Goal: Information Seeking & Learning: Check status

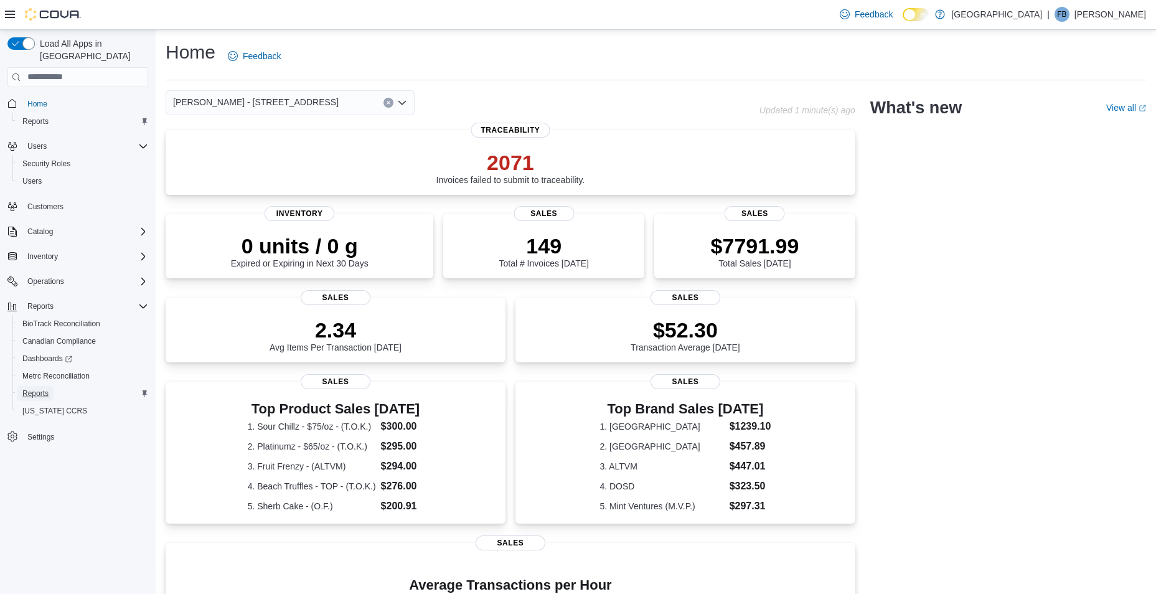
click at [40, 389] on span "Reports" at bounding box center [35, 394] width 26 height 10
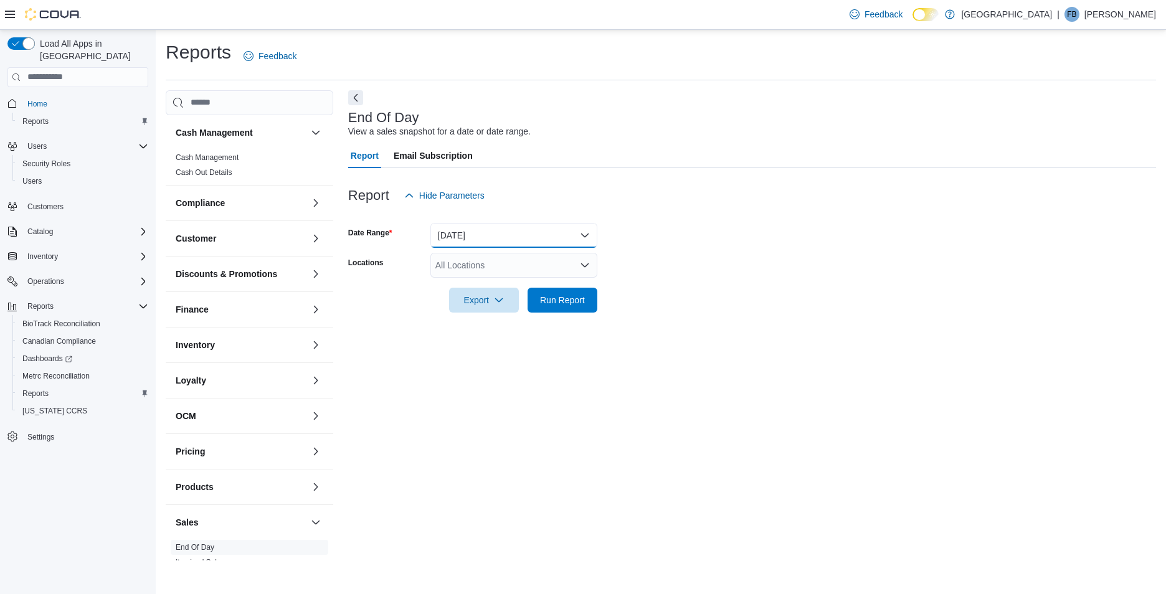
click at [473, 237] on button "[DATE]" at bounding box center [513, 235] width 167 height 25
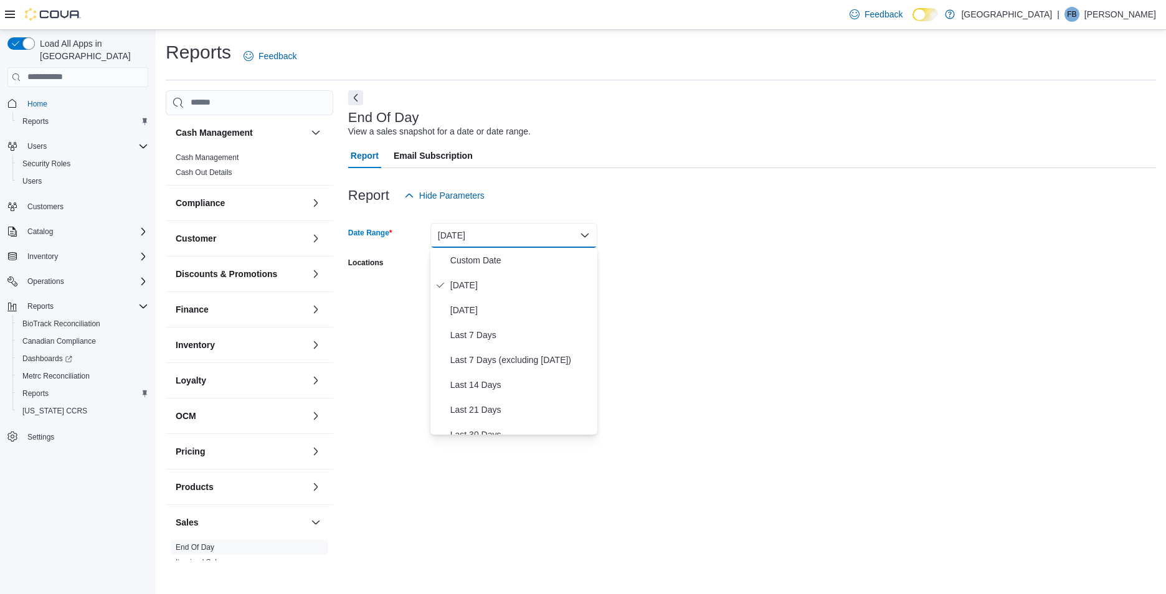
click at [653, 244] on form "Date Range [DATE] Locations All Locations Export Run Report" at bounding box center [752, 260] width 808 height 105
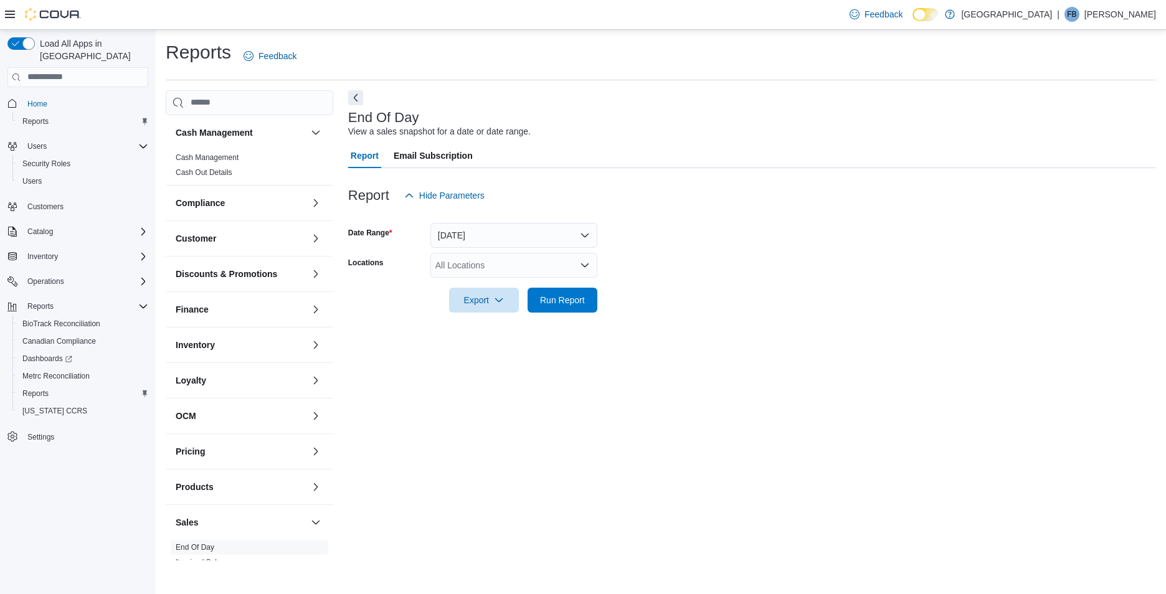
click at [530, 268] on div "All Locations" at bounding box center [513, 265] width 167 height 25
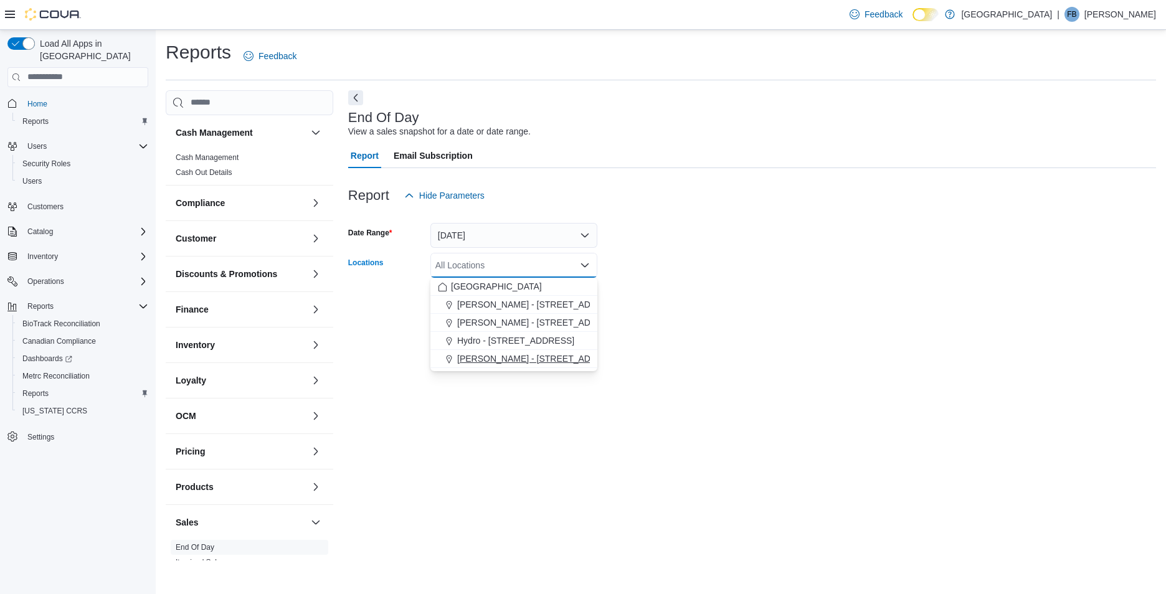
click at [520, 357] on span "[PERSON_NAME] - [STREET_ADDRESS]" at bounding box center [540, 358] width 166 height 12
click at [731, 279] on div at bounding box center [752, 283] width 808 height 10
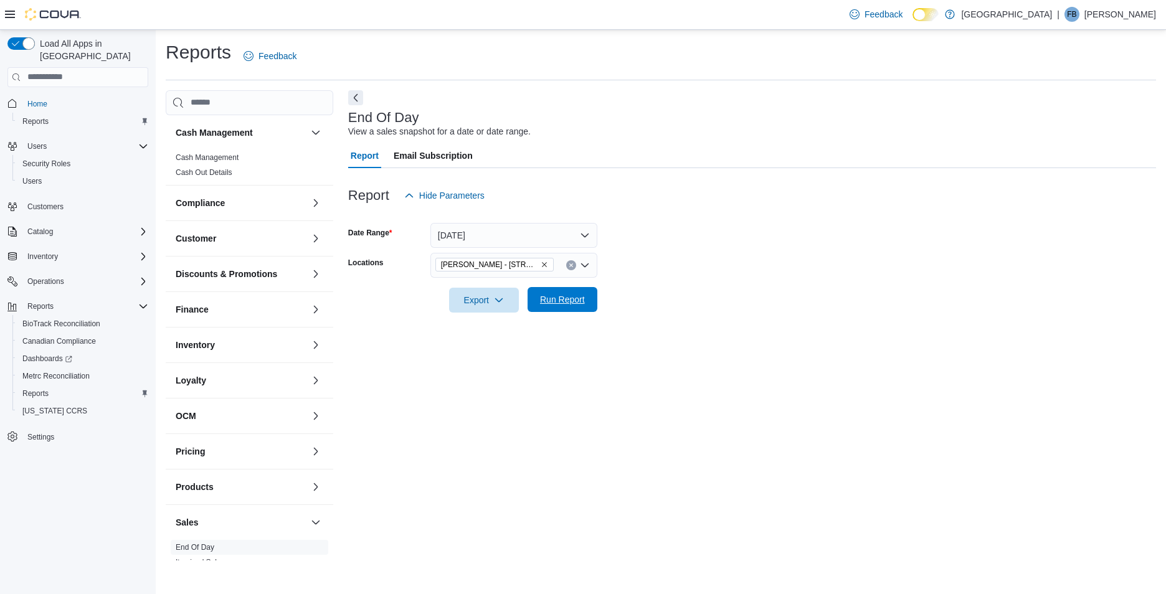
click at [565, 296] on span "Run Report" at bounding box center [562, 299] width 45 height 12
